Goal: Information Seeking & Learning: Learn about a topic

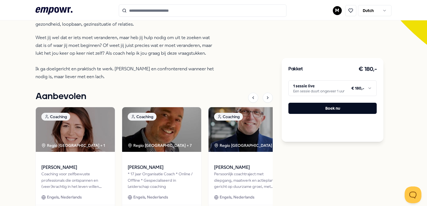
scroll to position [84, 0]
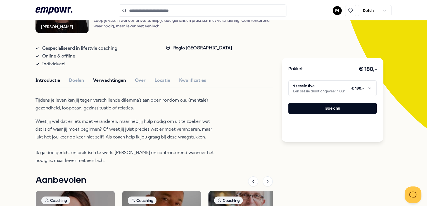
click at [100, 82] on button "Verwachtingen" at bounding box center [109, 80] width 33 height 7
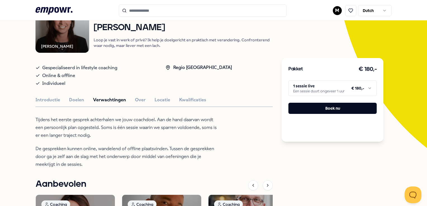
scroll to position [56, 0]
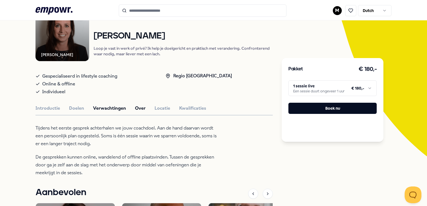
click at [143, 110] on button "Over" at bounding box center [140, 108] width 11 height 7
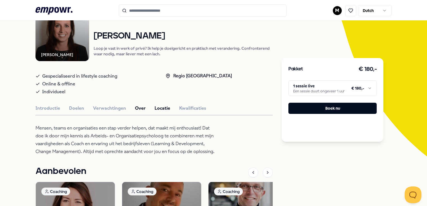
click at [154, 109] on button "Locatie" at bounding box center [162, 108] width 16 height 7
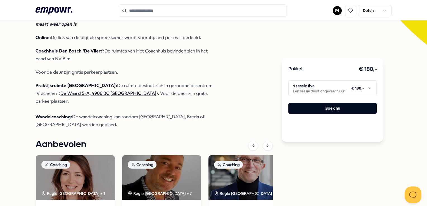
scroll to position [84, 0]
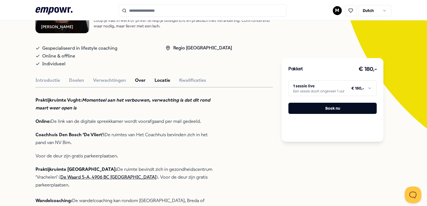
click at [137, 79] on button "Over" at bounding box center [140, 80] width 11 height 7
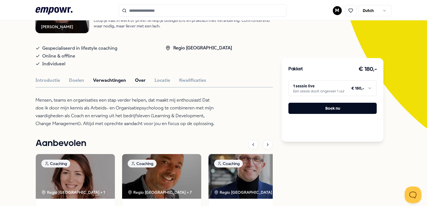
click at [108, 83] on button "Verwachtingen" at bounding box center [109, 80] width 33 height 7
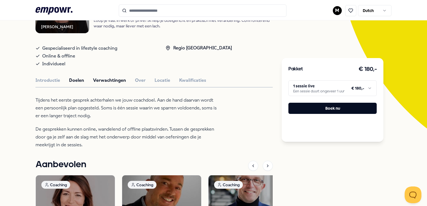
click at [81, 80] on button "Doelen" at bounding box center [76, 80] width 15 height 7
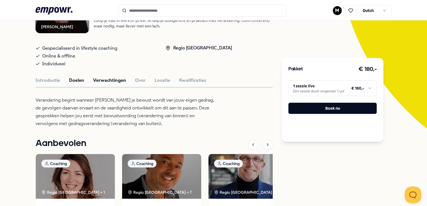
click at [104, 83] on button "Verwachtingen" at bounding box center [109, 80] width 33 height 7
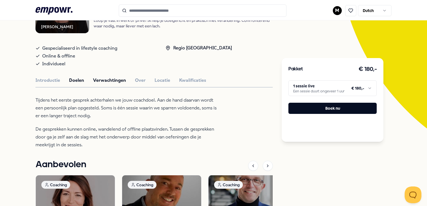
click at [77, 83] on button "Doelen" at bounding box center [76, 80] width 15 height 7
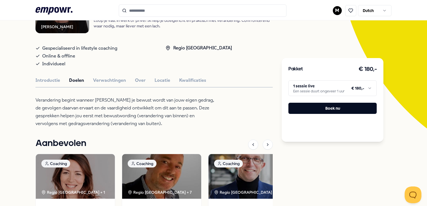
click at [331, 92] on html ".empowr-logo_svg__cls-1{fill:#03032f} M Dutch Alle categorieën Self-care librar…" at bounding box center [213, 103] width 427 height 206
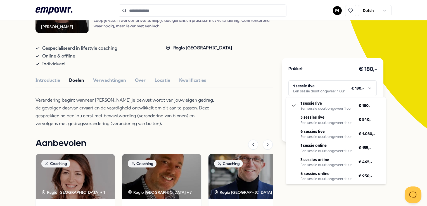
click at [208, 128] on html ".empowr-logo_svg__cls-1{fill:#03032f} M Dutch Alle categorieën Self-care librar…" at bounding box center [213, 103] width 427 height 206
click at [318, 92] on html ".empowr-logo_svg__cls-1{fill:#03032f} M Dutch Alle categorieën Self-care librar…" at bounding box center [213, 103] width 427 height 206
